Goal: Transaction & Acquisition: Purchase product/service

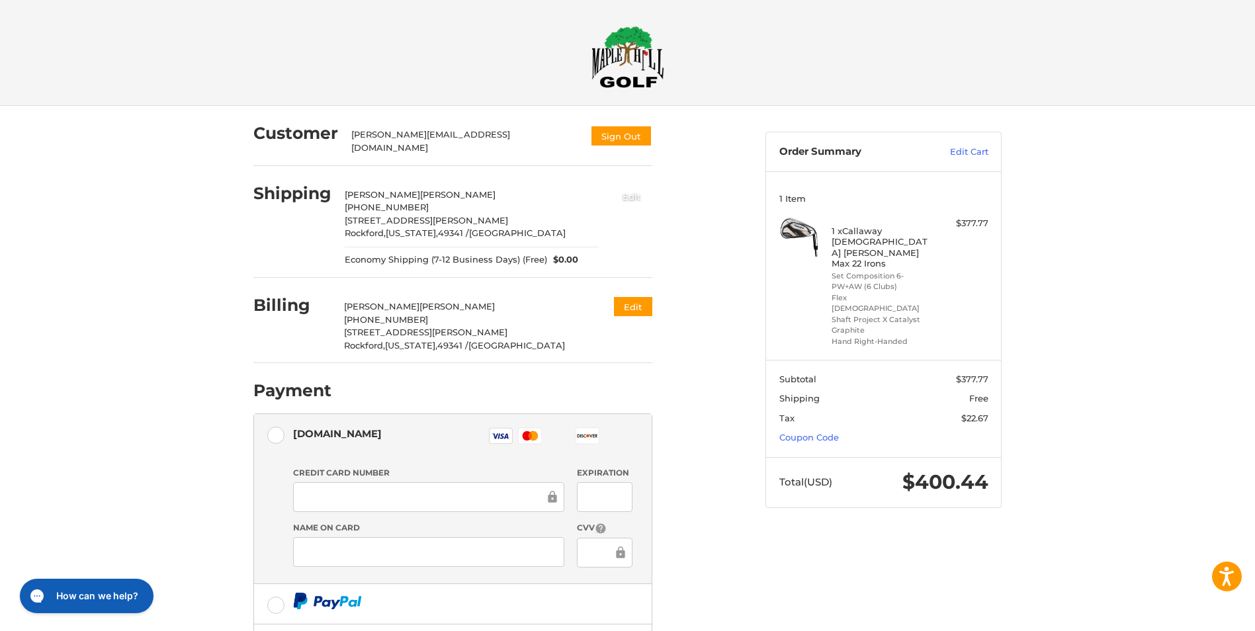
click at [623, 192] on button "Edit" at bounding box center [631, 196] width 41 height 22
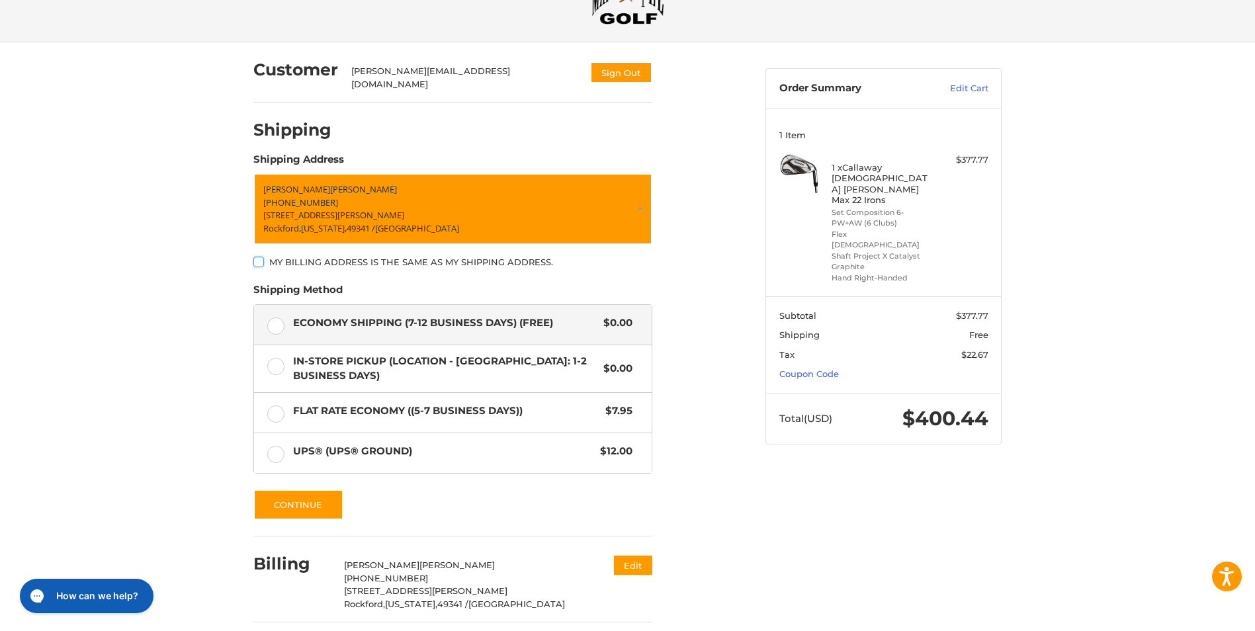
scroll to position [110, 0]
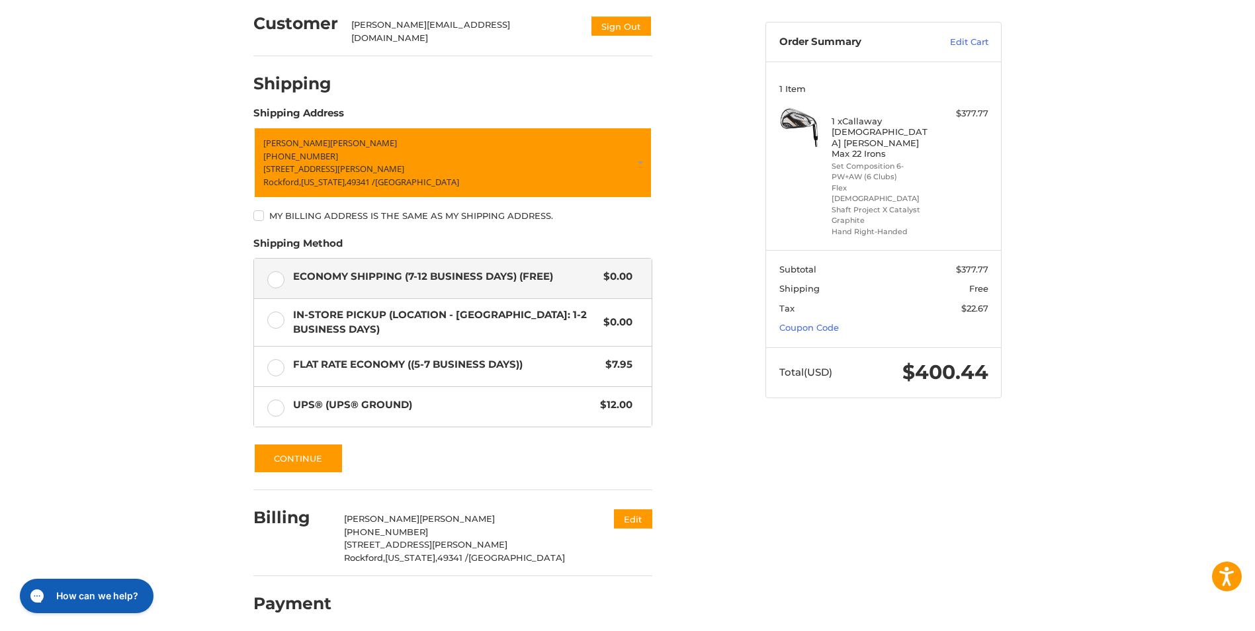
click at [271, 313] on label "In-Store Pickup (Location - [GEOGRAPHIC_DATA]: 1-2 BUSINESS DAYS) $0.00" at bounding box center [453, 322] width 398 height 47
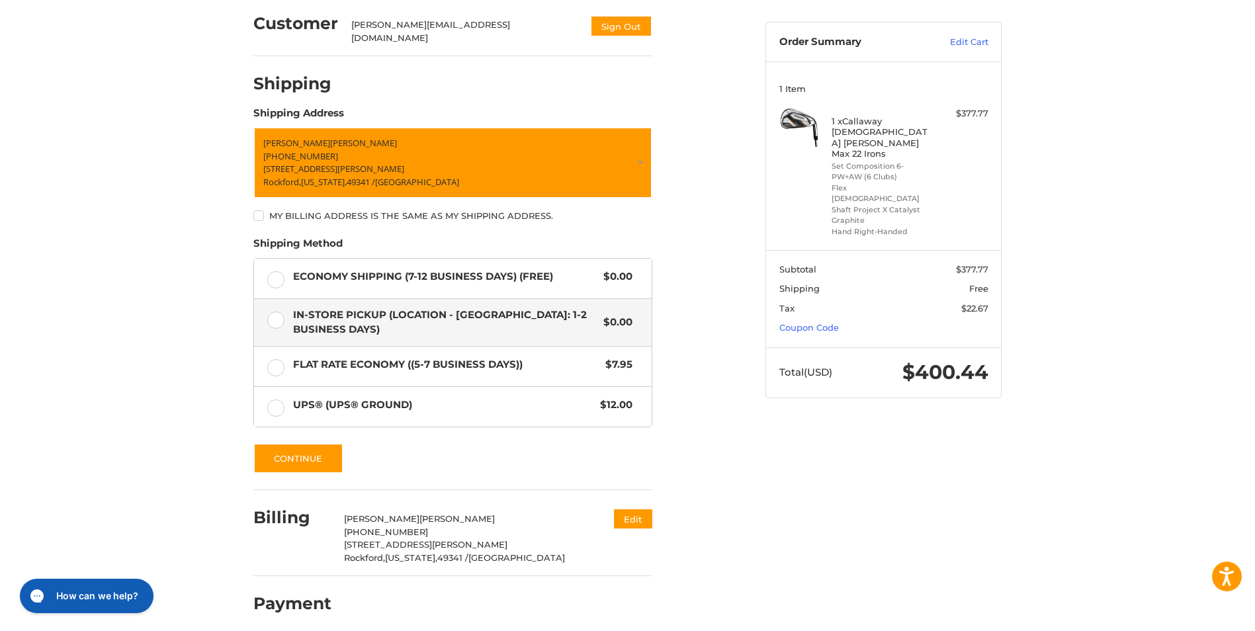
click at [269, 273] on label "Economy Shipping (7-12 Business Days) (Free) $0.00" at bounding box center [453, 279] width 398 height 40
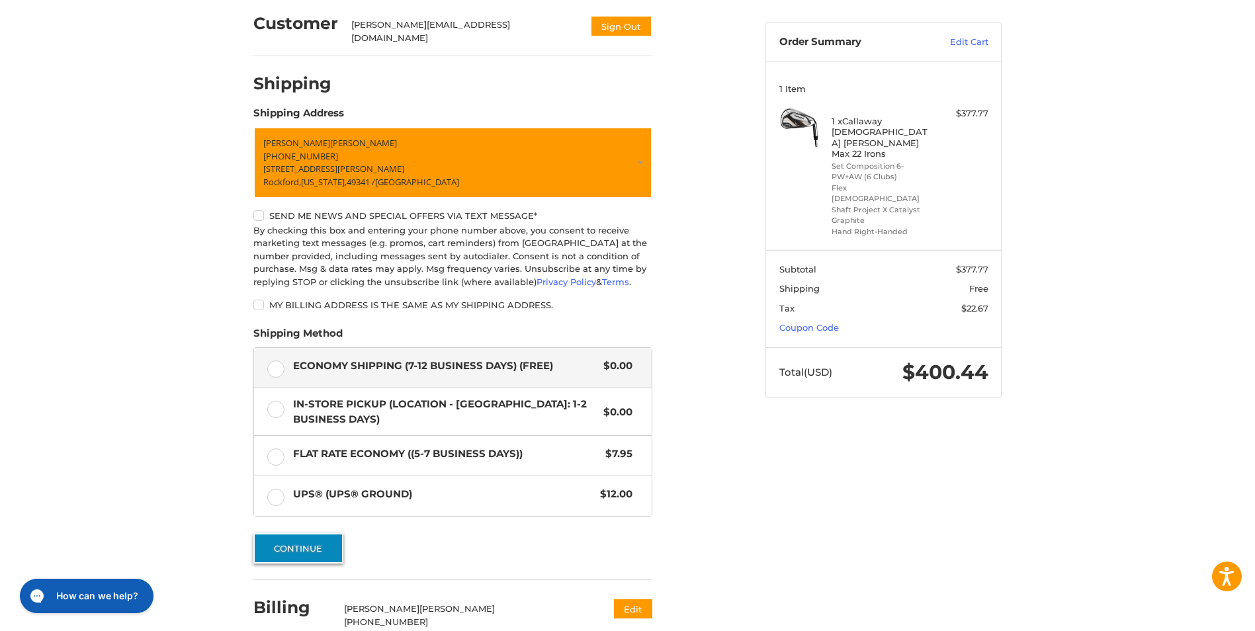
click at [286, 546] on button "Continue" at bounding box center [298, 548] width 90 height 30
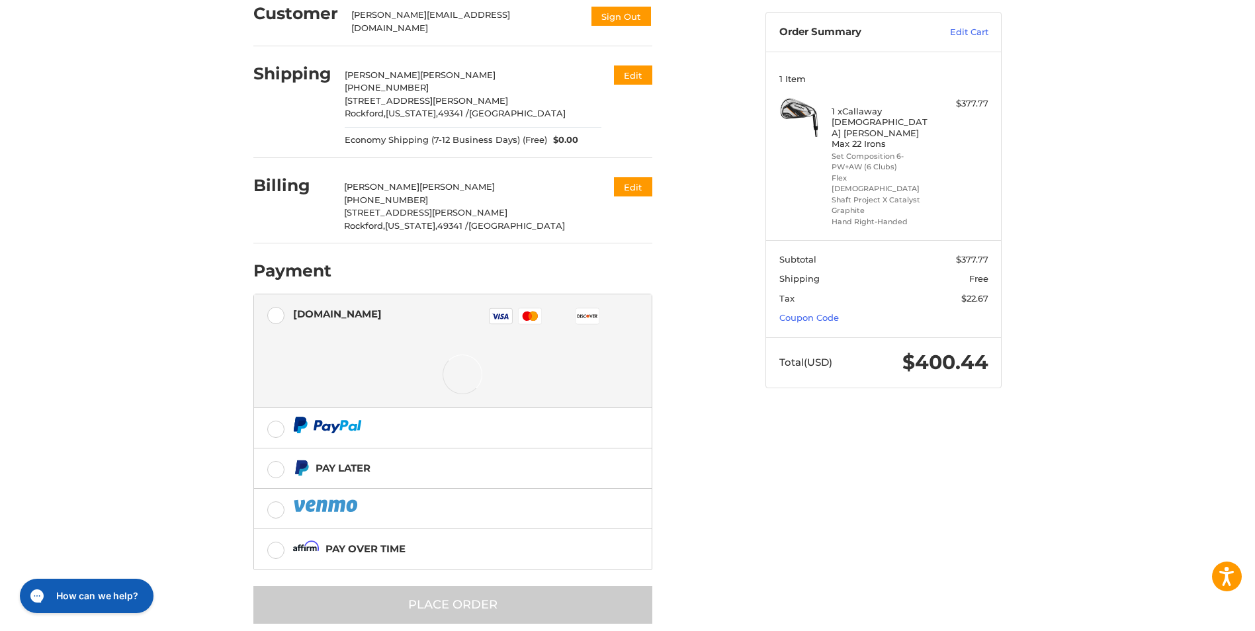
scroll to position [134, 0]
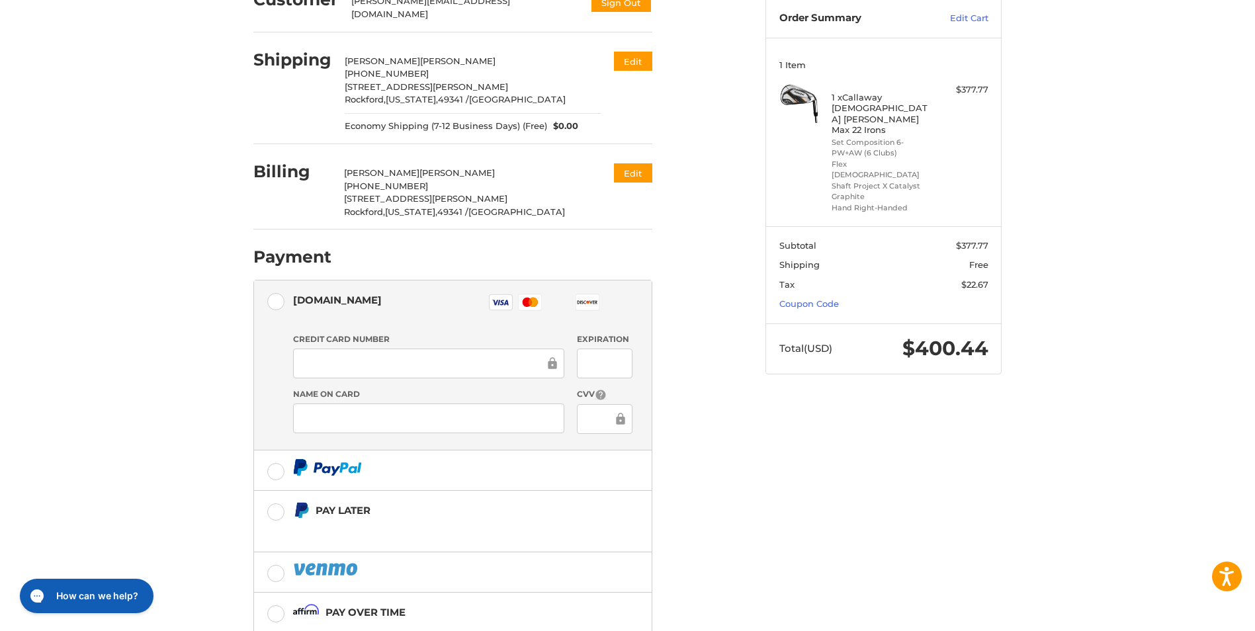
click at [415, 365] on div at bounding box center [428, 364] width 271 height 30
click at [585, 354] on div at bounding box center [604, 364] width 55 height 30
click at [165, 404] on div "Customer [PERSON_NAME][EMAIL_ADDRESS][DOMAIN_NAME] Sign Out Shipping [PERSON_NA…" at bounding box center [627, 343] width 1255 height 743
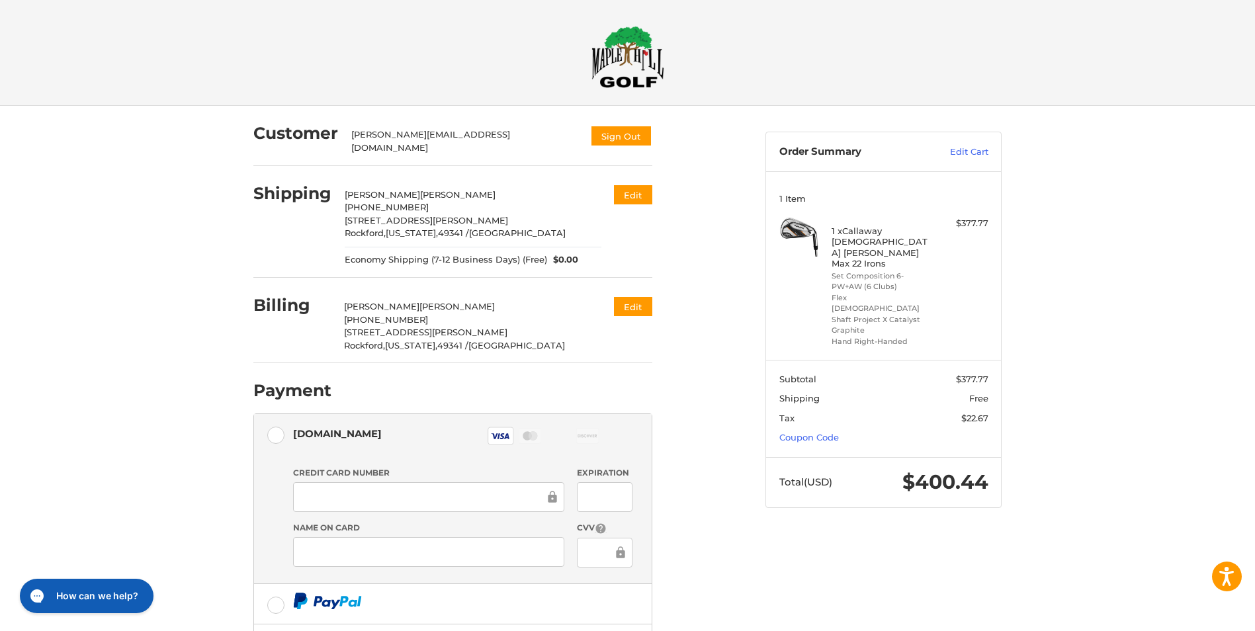
scroll to position [211, 0]
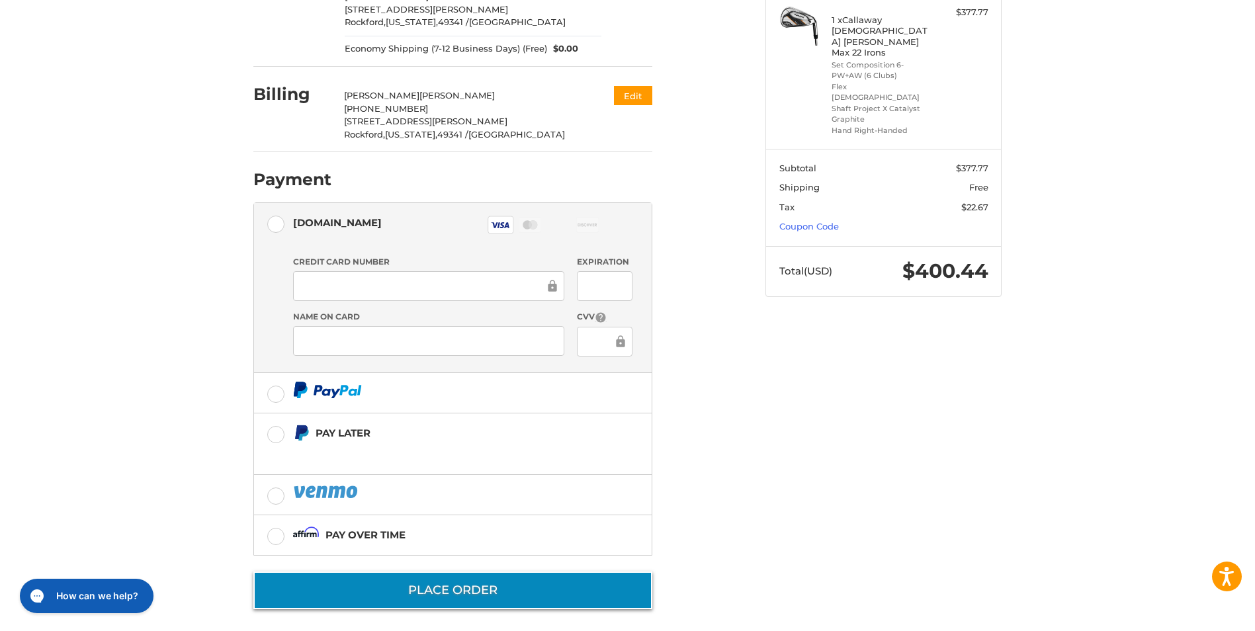
click at [382, 586] on button "Place Order" at bounding box center [452, 591] width 399 height 38
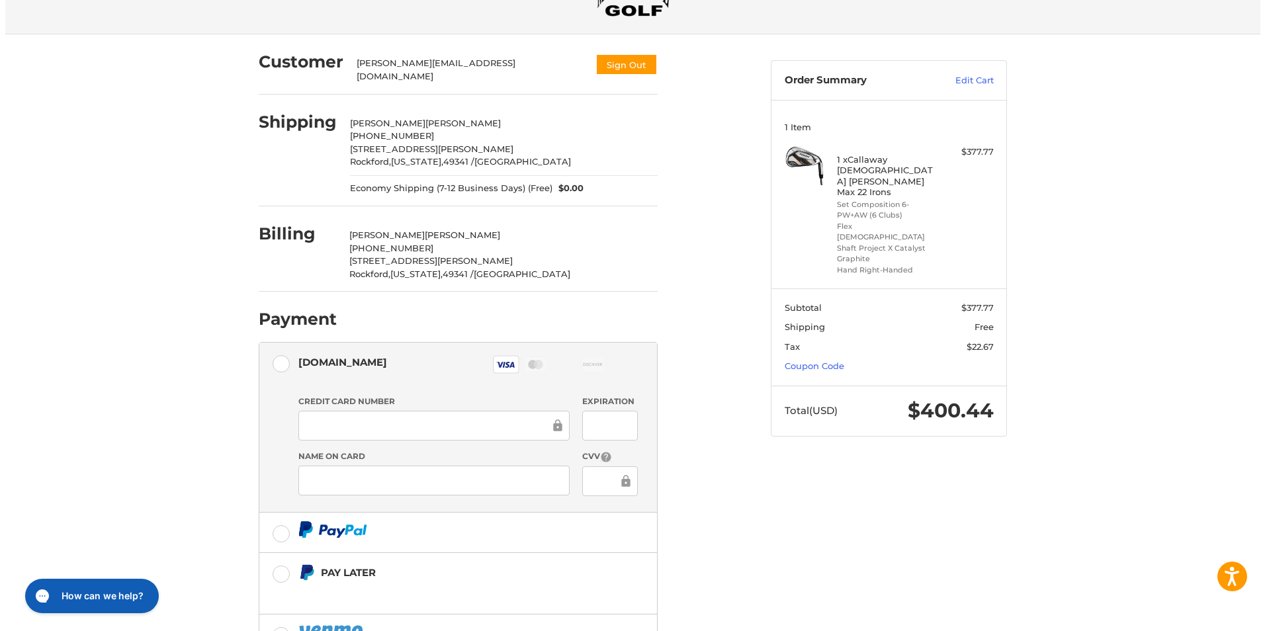
scroll to position [0, 0]
